Goal: Information Seeking & Learning: Learn about a topic

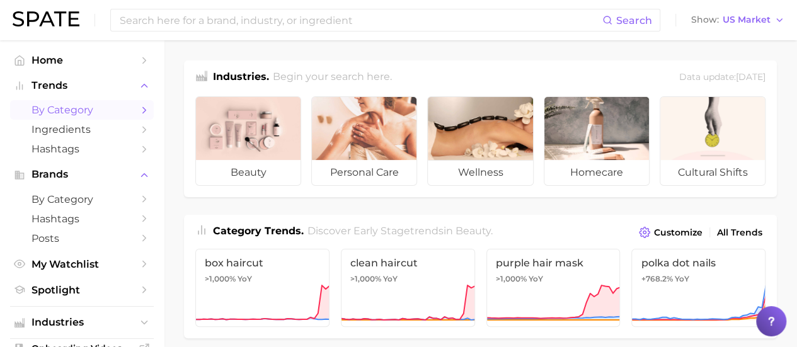
click at [88, 106] on span "by Category" at bounding box center [81, 110] width 101 height 12
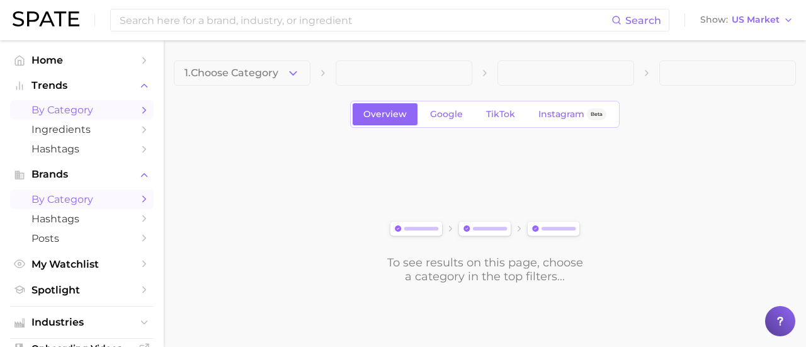
click at [87, 195] on span "by Category" at bounding box center [81, 199] width 101 height 12
click at [272, 75] on button "Choose Category" at bounding box center [242, 72] width 137 height 25
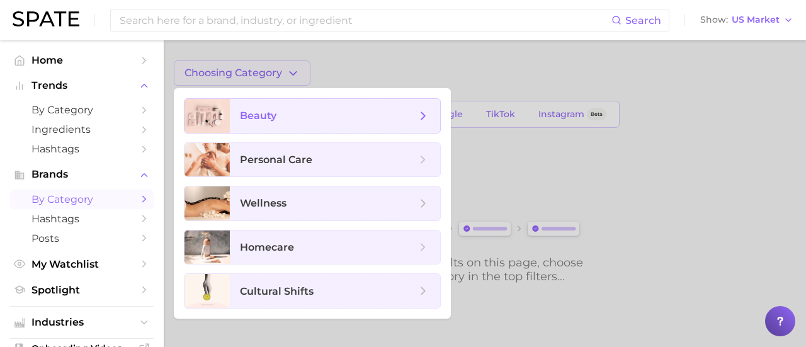
click at [287, 113] on span "beauty" at bounding box center [328, 116] width 176 height 14
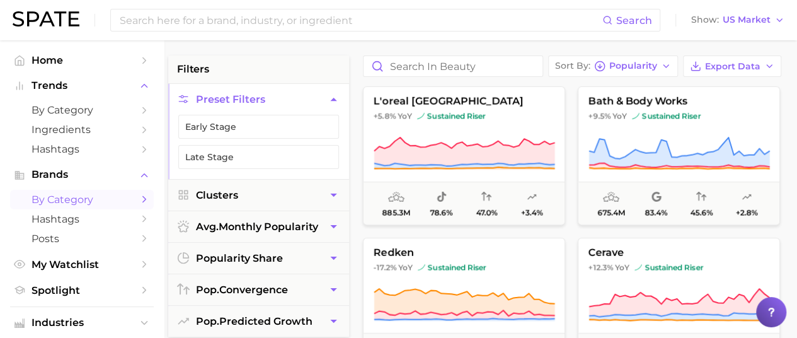
scroll to position [88, 6]
click at [302, 192] on button "Clusters" at bounding box center [258, 194] width 181 height 31
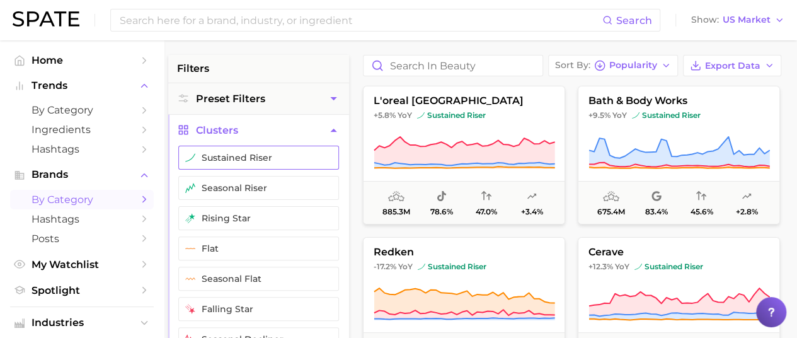
click at [279, 162] on button "sustained riser" at bounding box center [258, 158] width 161 height 24
click at [246, 215] on button "rising star" at bounding box center [258, 218] width 161 height 24
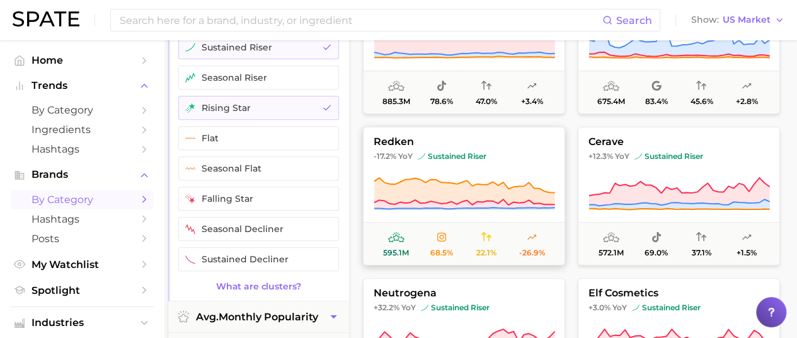
scroll to position [0, 6]
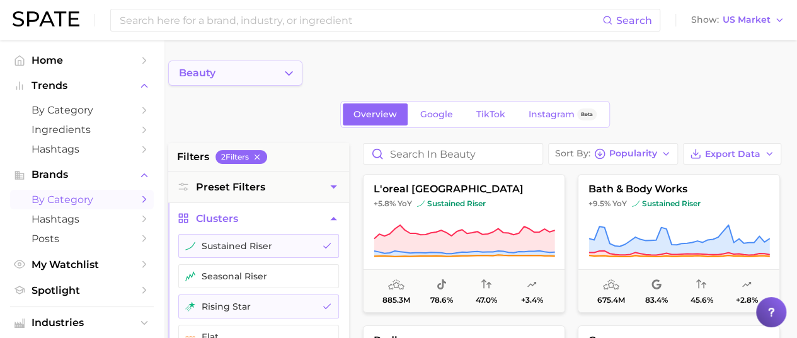
click at [284, 79] on icon "Change Category" at bounding box center [288, 73] width 13 height 13
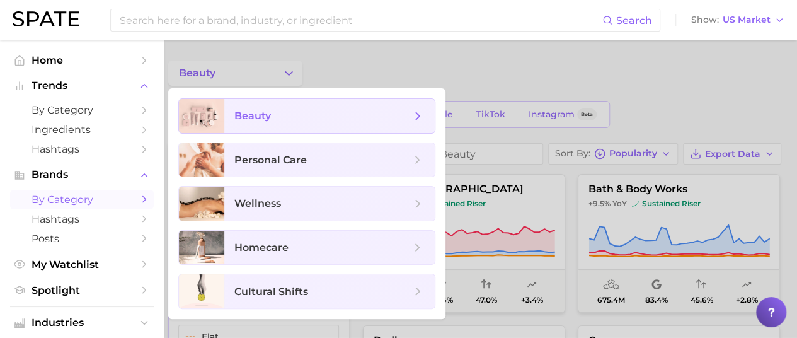
click at [418, 119] on icon at bounding box center [418, 116] width 14 height 14
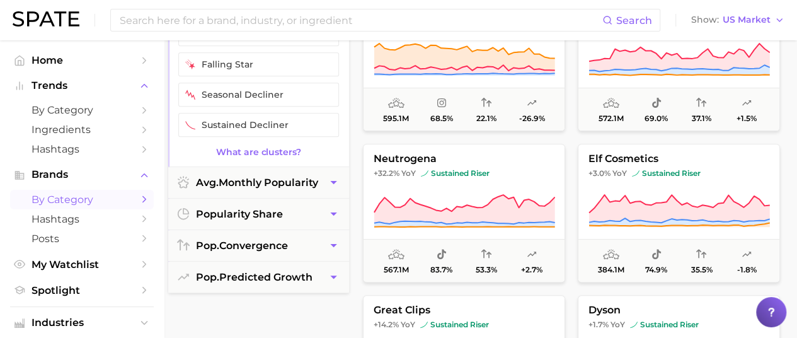
scroll to position [336, 6]
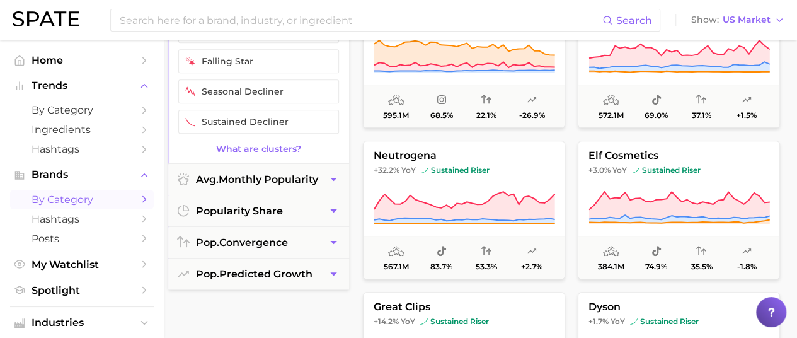
click at [139, 203] on icon "Sidebar" at bounding box center [144, 198] width 11 height 11
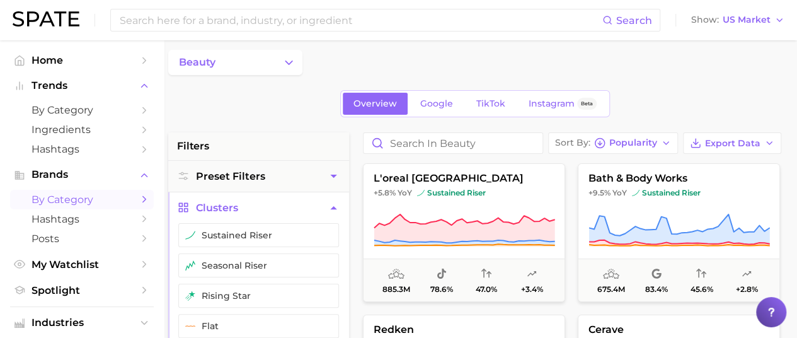
scroll to position [0, 6]
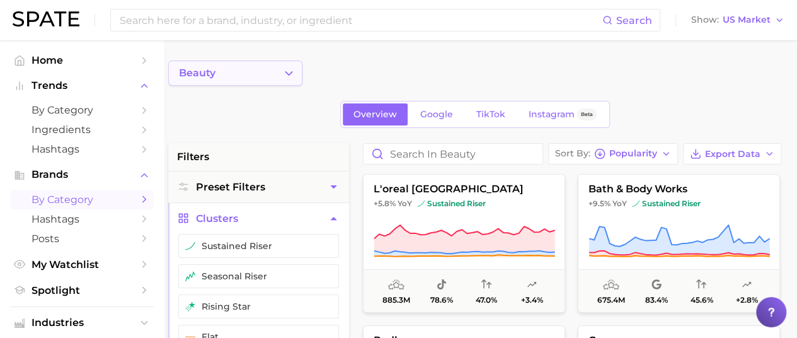
click at [277, 66] on button "beauty" at bounding box center [235, 72] width 134 height 25
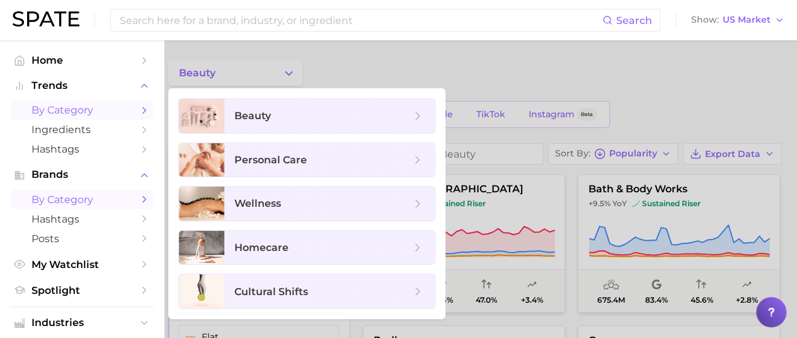
click at [122, 113] on link "by Category" at bounding box center [82, 110] width 144 height 20
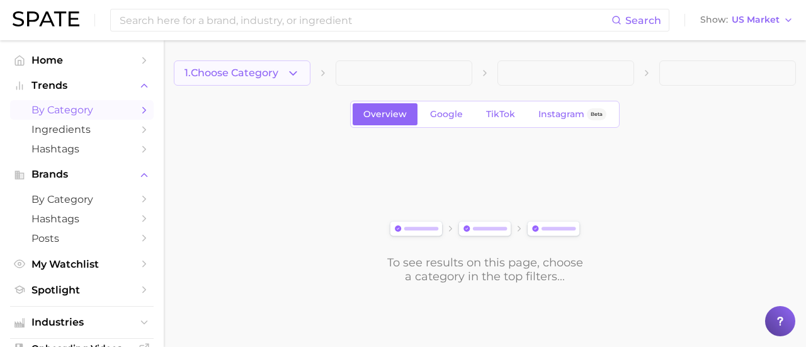
click at [292, 72] on icon "button" at bounding box center [293, 73] width 13 height 13
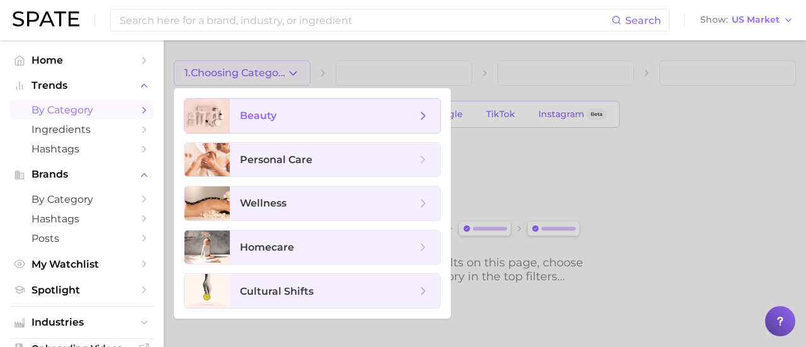
click at [281, 128] on span "beauty" at bounding box center [335, 116] width 210 height 34
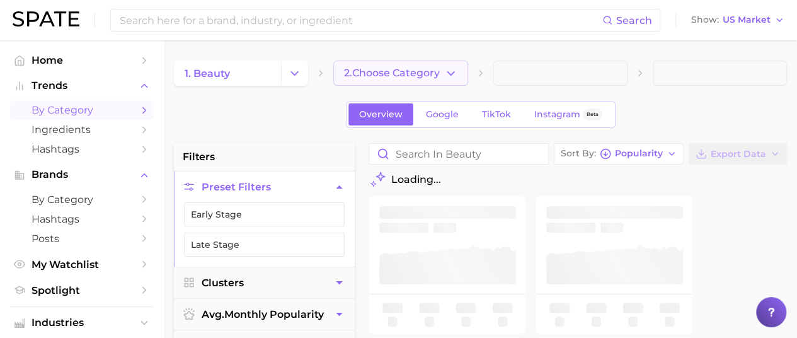
click at [413, 66] on button "2. Choose Category" at bounding box center [400, 72] width 134 height 25
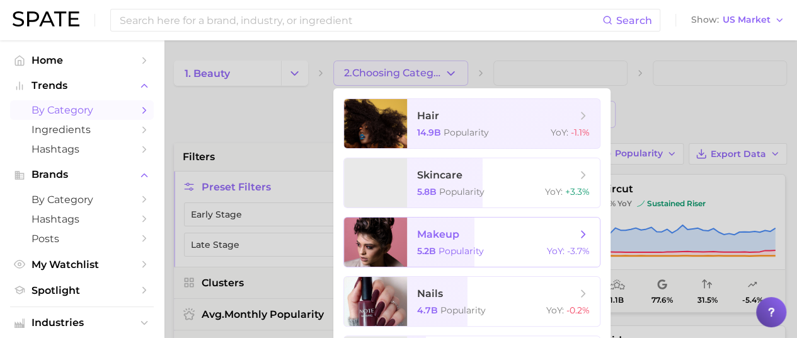
click at [398, 236] on div at bounding box center [375, 241] width 63 height 49
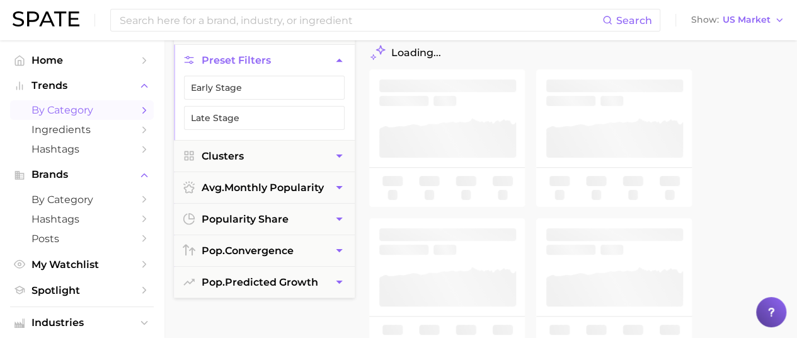
scroll to position [0, 6]
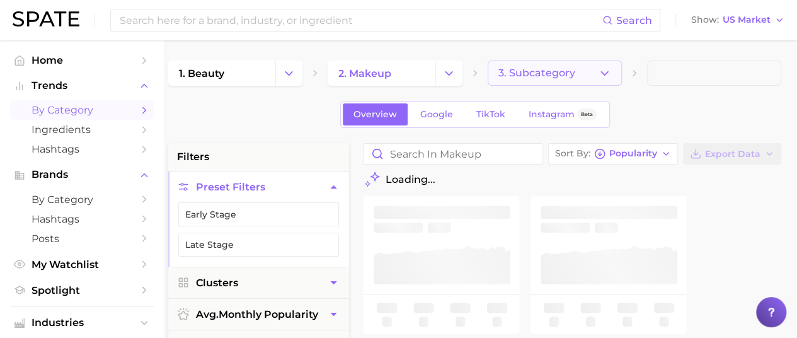
click at [599, 76] on icon "button" at bounding box center [604, 73] width 13 height 13
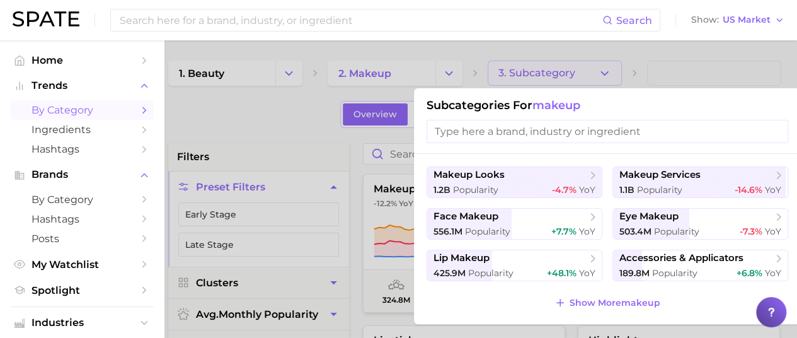
click at [246, 138] on div at bounding box center [398, 169] width 797 height 338
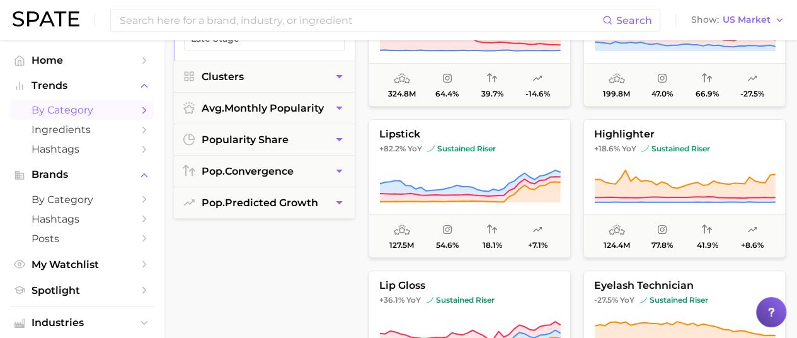
scroll to position [207, 0]
click at [83, 198] on span "by Category" at bounding box center [81, 199] width 101 height 12
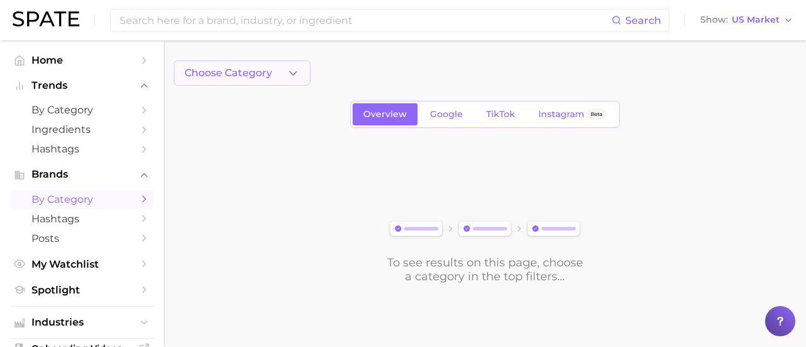
click at [288, 65] on button "Choose Category" at bounding box center [242, 72] width 137 height 25
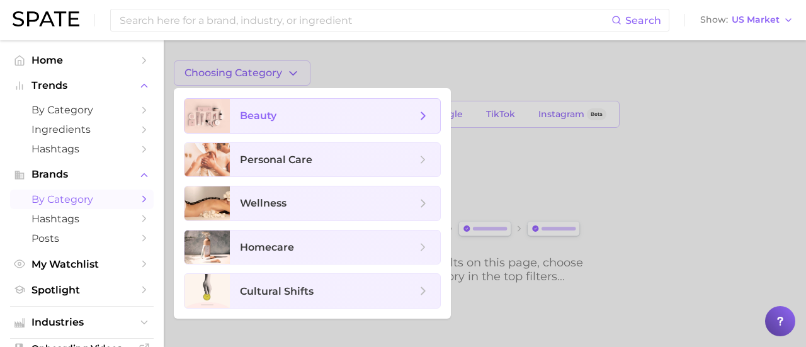
click at [271, 118] on span "beauty" at bounding box center [258, 116] width 37 height 12
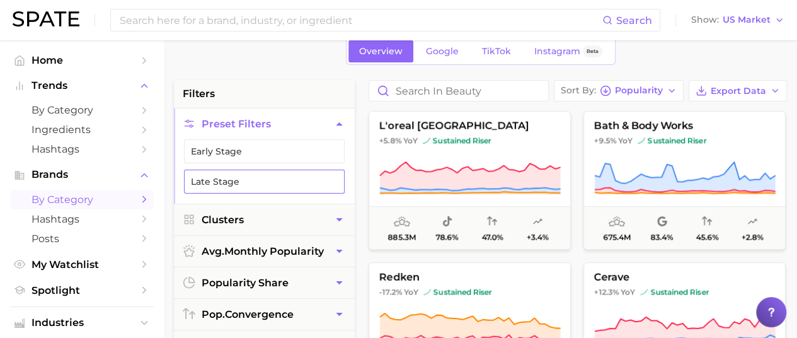
scroll to position [93, 0]
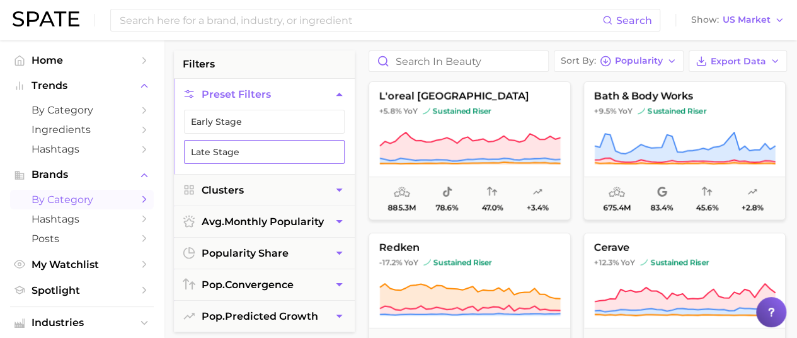
click at [265, 187] on button "Clusters" at bounding box center [264, 189] width 181 height 31
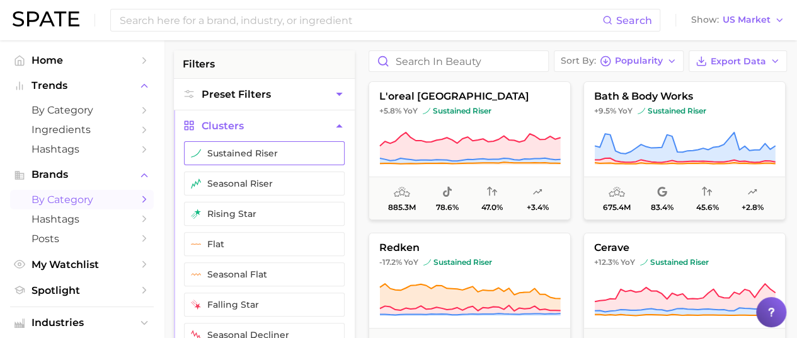
click at [265, 156] on button "sustained riser" at bounding box center [264, 153] width 161 height 24
click at [254, 215] on button "rising star" at bounding box center [264, 214] width 161 height 24
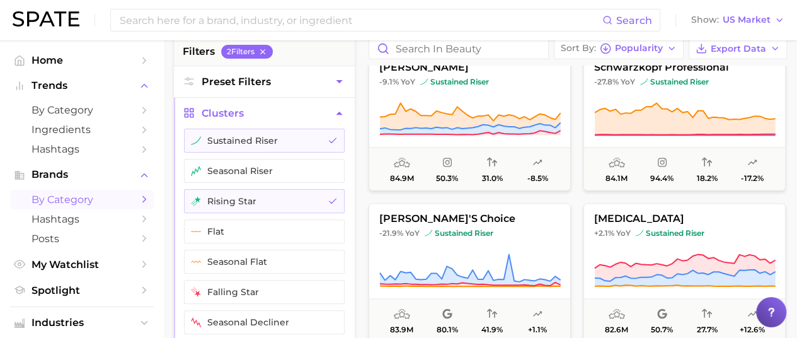
scroll to position [6064, 0]
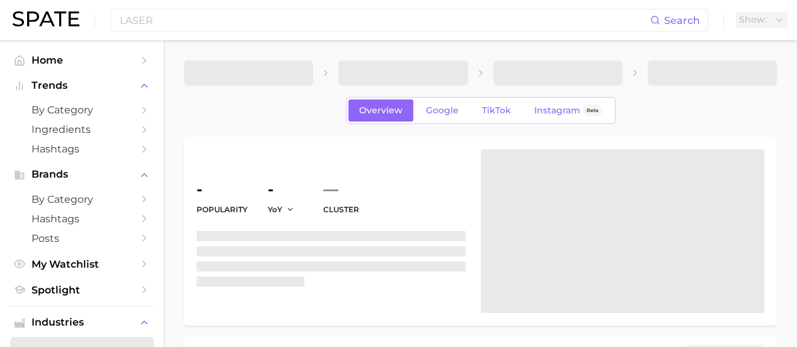
scroll to position [377, 0]
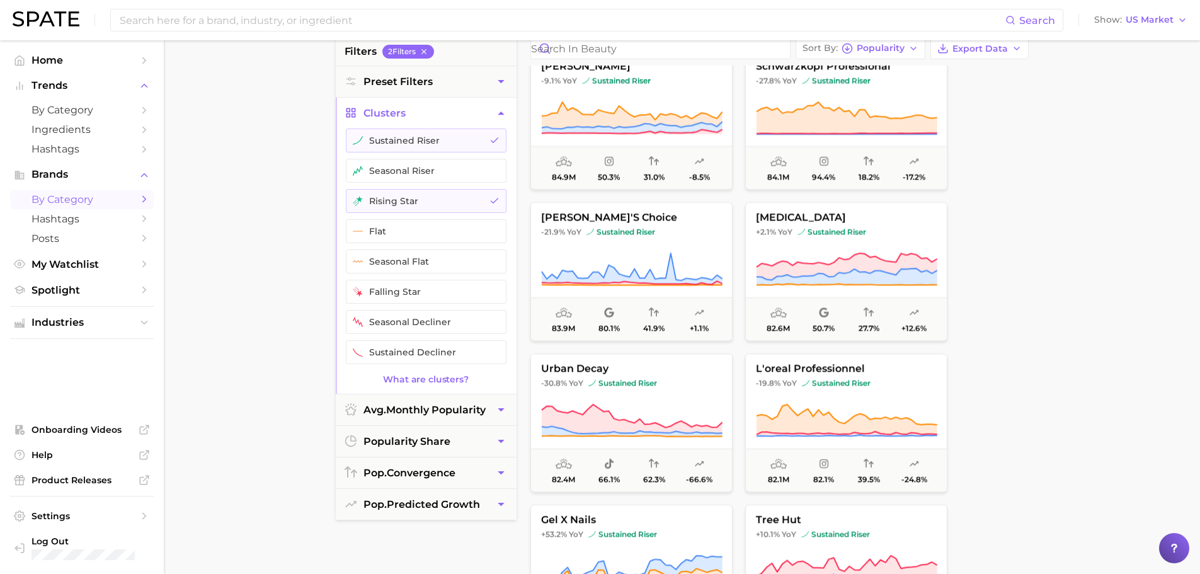
scroll to position [6064, 0]
